Goal: Task Accomplishment & Management: Manage account settings

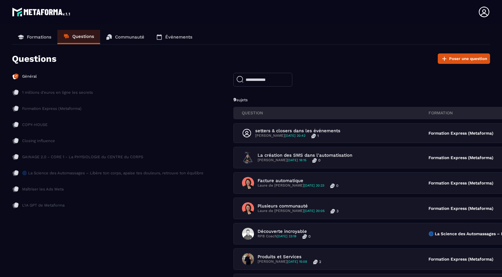
click at [42, 37] on p "Formations" at bounding box center [39, 36] width 24 height 5
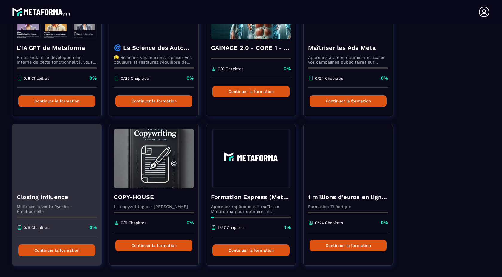
scroll to position [112, 0]
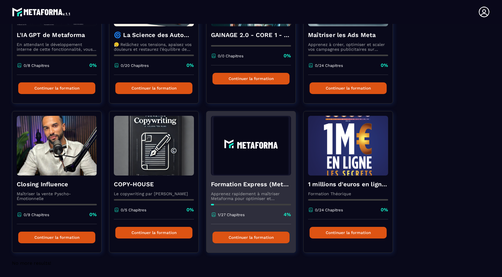
click at [274, 190] on div "Formation Express (Metaforma) Apprenez rapidement à maîtriser Metaforma pour op…" at bounding box center [250, 200] width 89 height 49
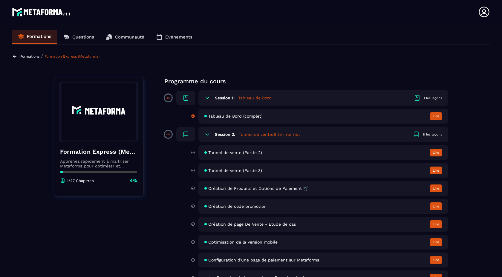
click at [207, 134] on icon at bounding box center [208, 135] width 4 height 2
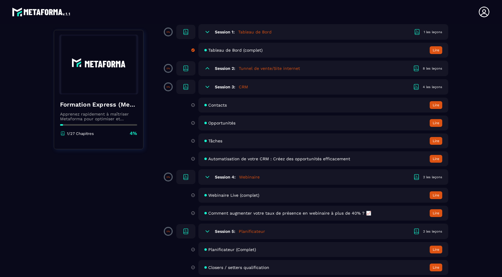
scroll to position [65, 0]
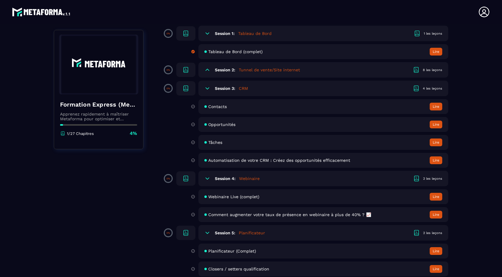
click at [328, 70] on div "Session 2: Tunnel de vente/Site internet 8 les leçons" at bounding box center [323, 70] width 250 height 16
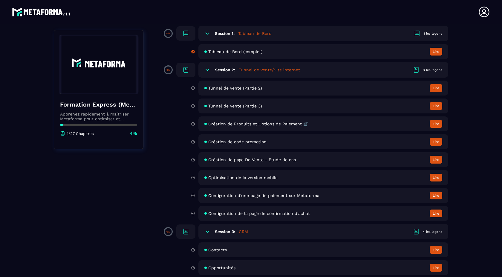
click at [281, 88] on div "Tunnel de vente (Partie 2) Lire" at bounding box center [323, 88] width 250 height 15
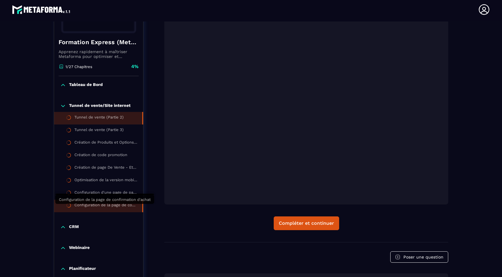
scroll to position [115, 0]
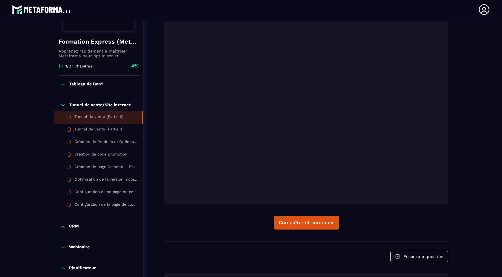
click at [63, 229] on icon at bounding box center [63, 227] width 6 height 6
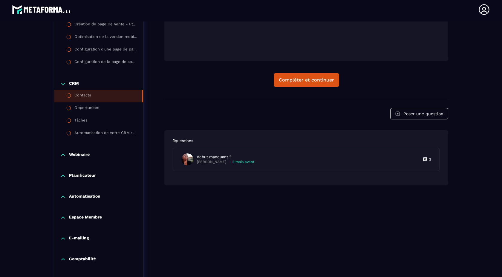
scroll to position [269, 0]
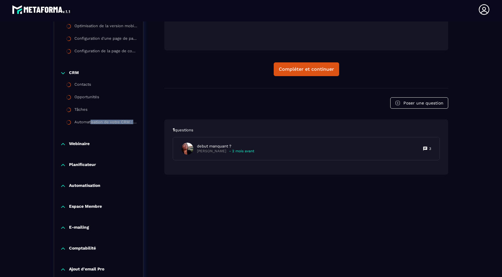
drag, startPoint x: 91, startPoint y: 122, endPoint x: 103, endPoint y: 135, distance: 17.7
click at [103, 135] on div "CRM Contacts Opportunités Tâches Automatisation de votre CRM : Créez des opport…" at bounding box center [98, 99] width 89 height 71
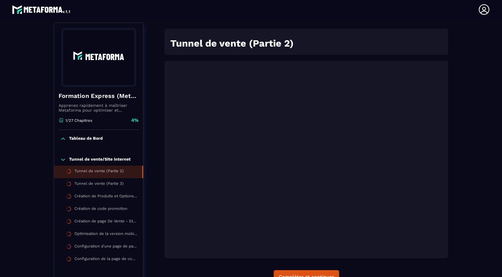
scroll to position [47, 0]
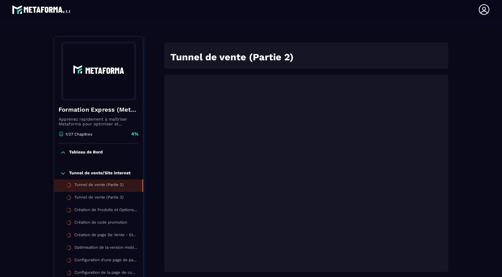
click at [65, 152] on icon at bounding box center [63, 153] width 6 height 6
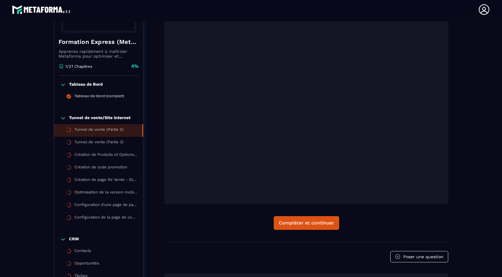
scroll to position [117, 0]
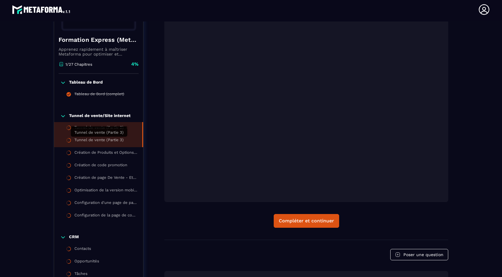
click at [102, 141] on div "Tunnel de vente (Partie 3)" at bounding box center [98, 141] width 49 height 7
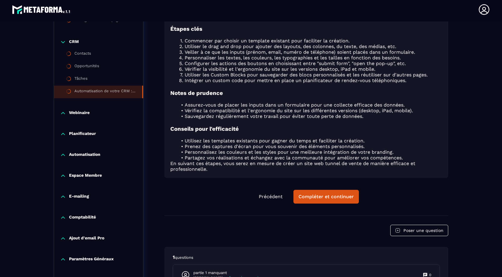
scroll to position [355, 0]
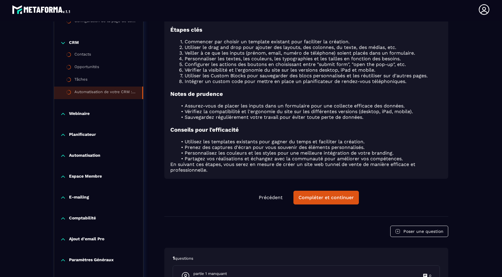
click at [84, 93] on div "Automatisation de votre CRM : Créez des opportunités efficacement" at bounding box center [105, 93] width 62 height 7
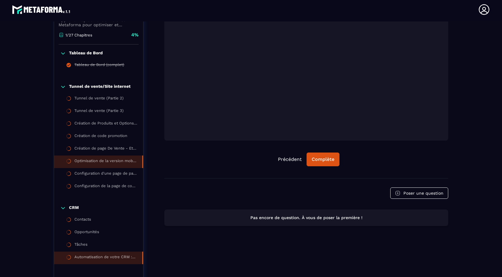
scroll to position [160, 0]
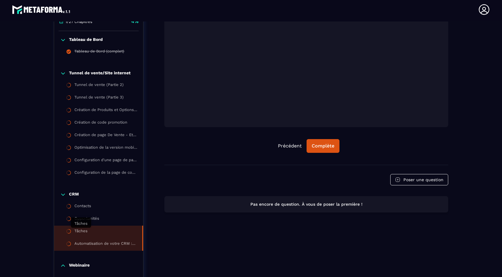
click at [86, 231] on div "Tâches" at bounding box center [80, 232] width 13 height 7
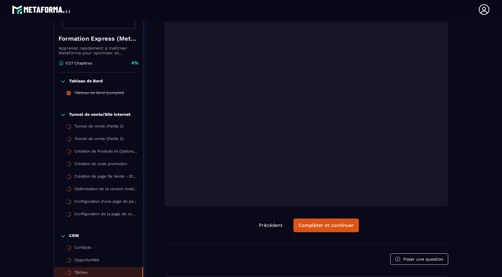
scroll to position [114, 0]
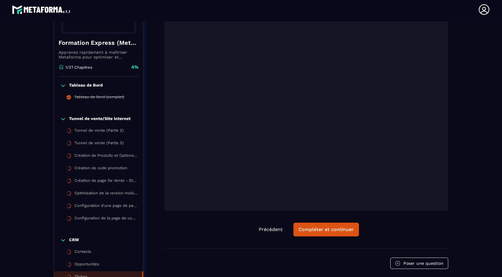
click at [63, 121] on icon at bounding box center [63, 119] width 6 height 6
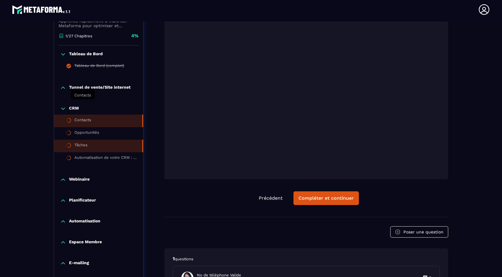
scroll to position [173, 0]
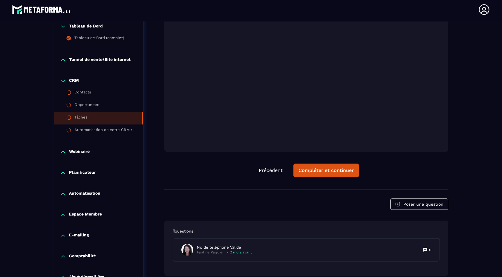
click at [62, 194] on icon at bounding box center [63, 194] width 4 height 2
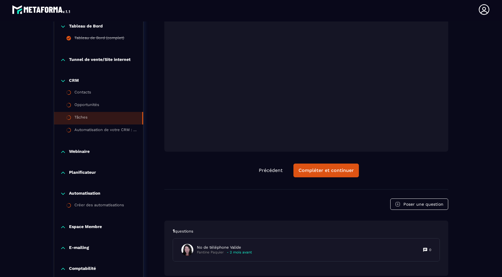
click at [63, 176] on icon at bounding box center [63, 173] width 6 height 6
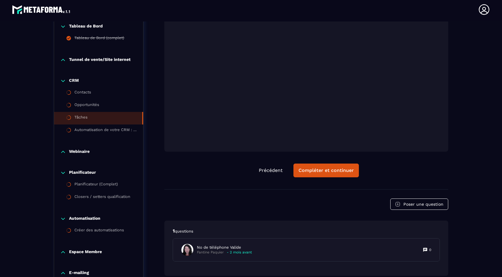
click at [63, 152] on icon at bounding box center [63, 152] width 4 height 2
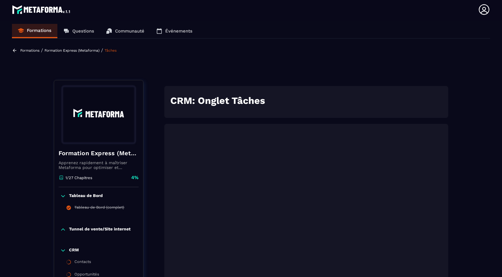
scroll to position [0, 0]
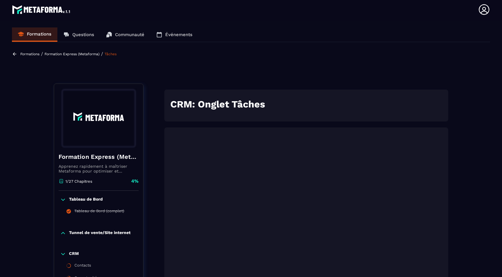
click at [82, 33] on p "Questions" at bounding box center [83, 34] width 22 height 5
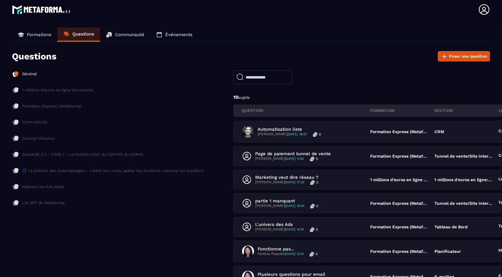
click at [39, 35] on p "Formations" at bounding box center [39, 34] width 24 height 5
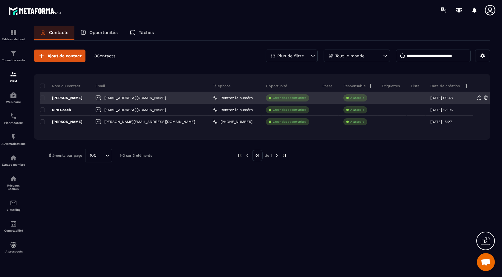
click at [273, 98] on p "Créer des opportunités" at bounding box center [289, 98] width 33 height 4
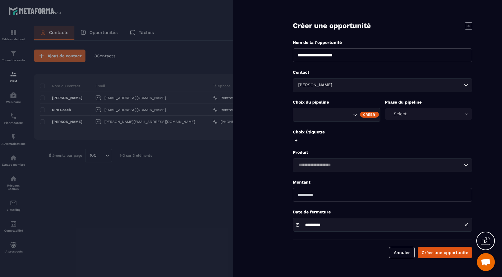
click at [467, 87] on icon "Search for option" at bounding box center [466, 85] width 6 height 6
click at [355, 115] on icon "Search for option" at bounding box center [355, 115] width 6 height 6
click at [467, 114] on div "Select" at bounding box center [429, 114] width 88 height 12
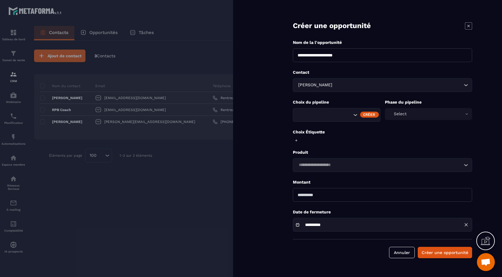
click at [468, 26] on icon at bounding box center [468, 25] width 7 height 7
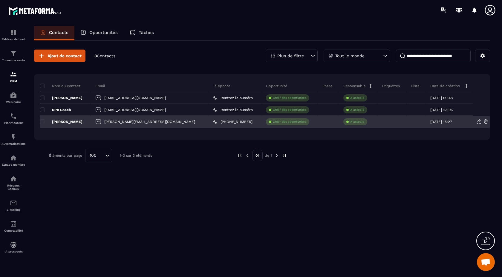
click at [269, 122] on circle at bounding box center [270, 122] width 2 height 2
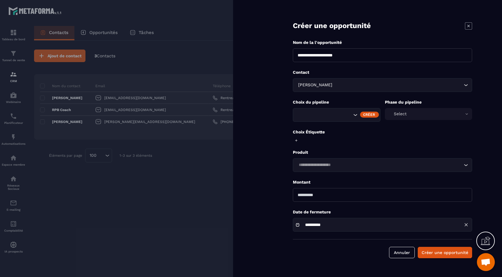
click at [368, 116] on div "Créer" at bounding box center [369, 115] width 19 height 6
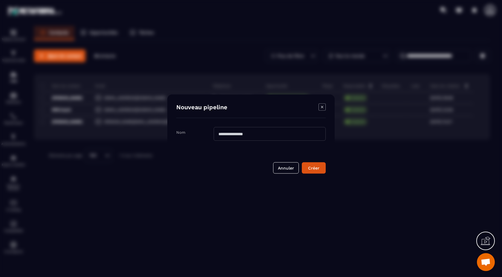
click at [321, 107] on icon "Modal window" at bounding box center [321, 107] width 7 height 7
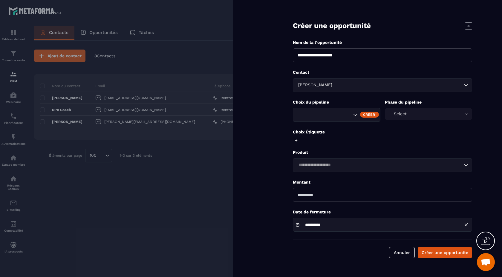
click at [146, 191] on div at bounding box center [251, 138] width 502 height 277
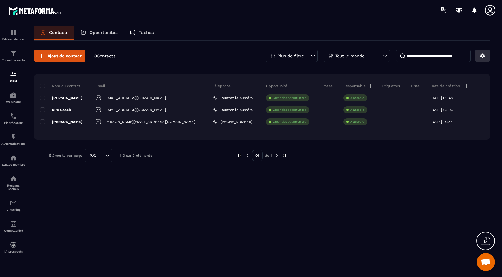
click at [484, 58] on icon at bounding box center [482, 55] width 5 height 5
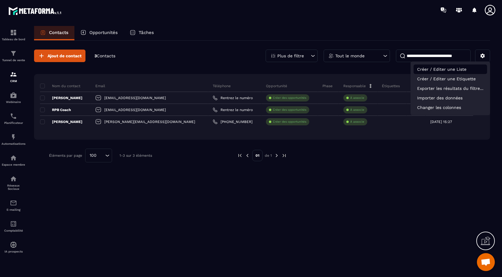
click at [448, 67] on p "Créer / Editer une Liste" at bounding box center [449, 70] width 73 height 10
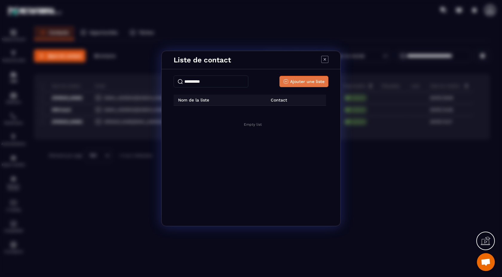
click at [296, 84] on span "Ajouter une liste" at bounding box center [307, 82] width 34 height 6
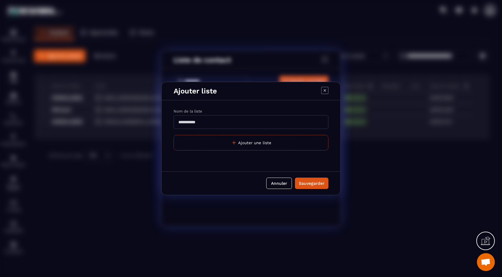
click at [230, 121] on input "Modal window" at bounding box center [251, 122] width 155 height 14
click at [206, 123] on input "**********" at bounding box center [251, 122] width 155 height 14
click at [194, 122] on input "**********" at bounding box center [251, 122] width 155 height 14
click at [240, 121] on input "**********" at bounding box center [251, 122] width 155 height 14
type input "**********"
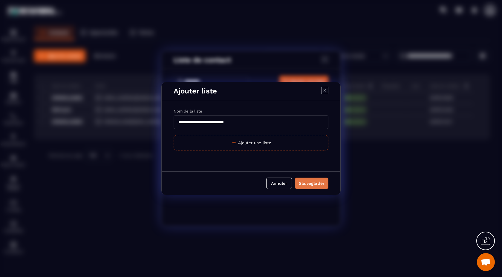
click at [315, 184] on div "Sauvegarder" at bounding box center [312, 183] width 26 height 6
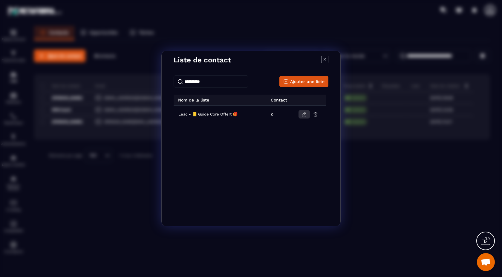
click at [304, 113] on icon "Modal window" at bounding box center [303, 114] width 5 height 5
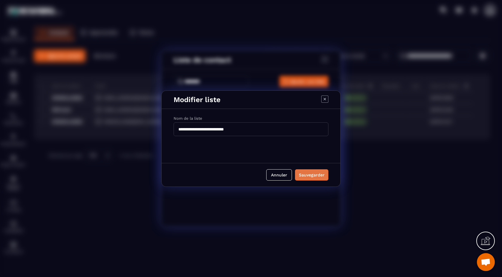
click at [313, 174] on div "Sauvegarder" at bounding box center [312, 175] width 26 height 6
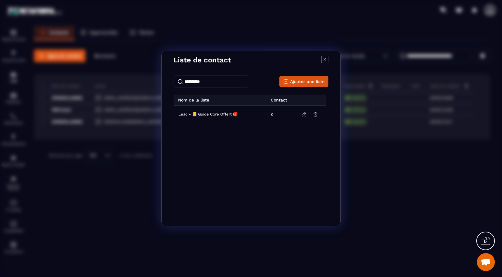
click at [322, 61] on icon "Modal window" at bounding box center [324, 59] width 7 height 7
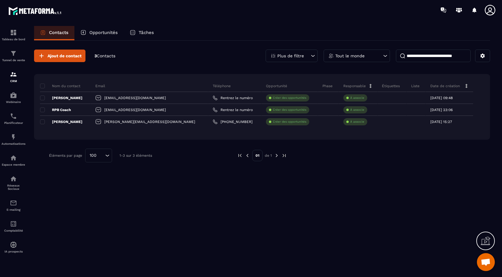
click at [98, 32] on p "Opportunités" at bounding box center [103, 32] width 28 height 5
click at [105, 35] on p "Opportunités" at bounding box center [103, 32] width 28 height 5
click at [144, 34] on p "Tâches" at bounding box center [146, 32] width 15 height 5
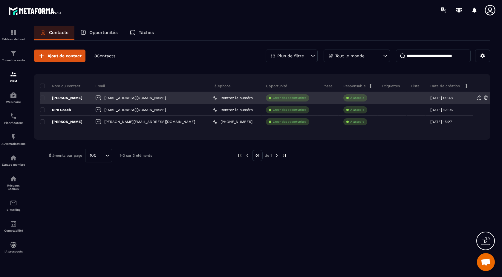
click at [409, 99] on div at bounding box center [416, 98] width 19 height 12
click at [476, 96] on icon at bounding box center [478, 97] width 5 height 5
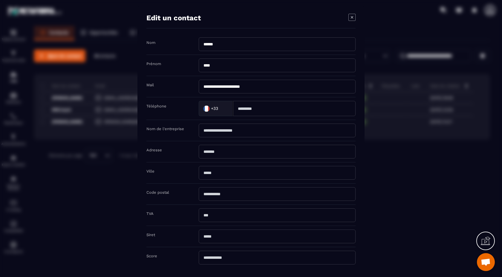
click at [352, 18] on icon "Modal window" at bounding box center [351, 17] width 7 height 7
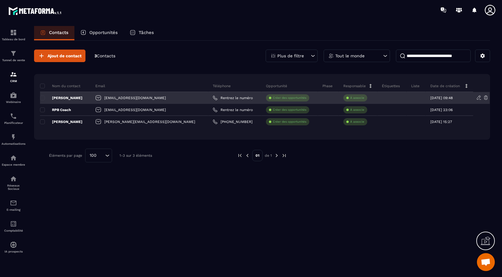
click at [407, 98] on div at bounding box center [416, 98] width 19 height 12
click at [383, 99] on icon at bounding box center [385, 98] width 4 height 4
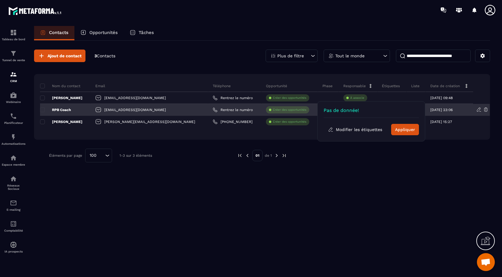
click at [318, 115] on div at bounding box center [328, 110] width 21 height 12
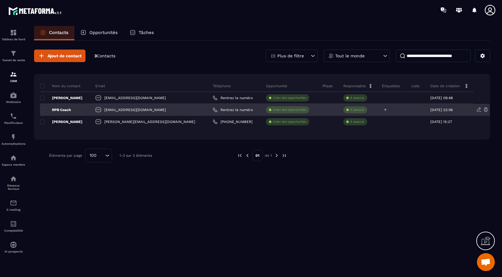
click at [384, 110] on icon at bounding box center [385, 110] width 2 height 2
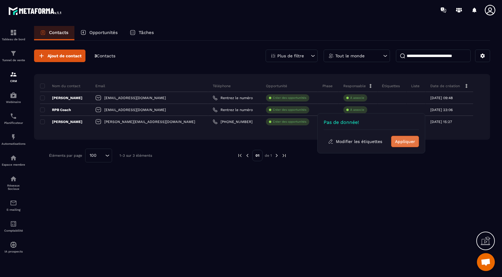
click at [403, 144] on button "Appliquer" at bounding box center [405, 141] width 28 height 11
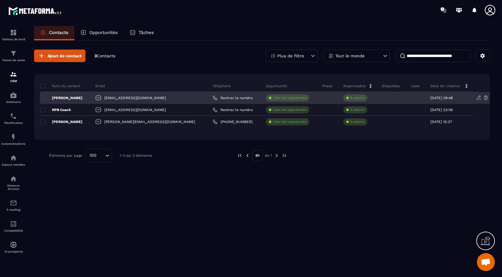
click at [361, 101] on div "À associe" at bounding box center [358, 98] width 39 height 12
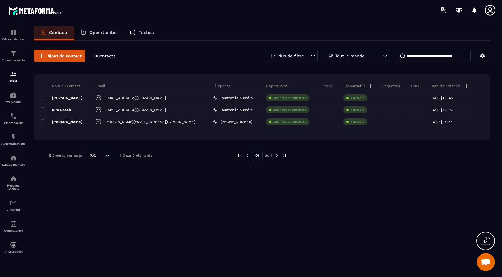
click at [102, 36] on div "Opportunités" at bounding box center [98, 33] width 49 height 14
click at [109, 35] on div "Opportunités" at bounding box center [98, 33] width 49 height 14
